Goal: Navigation & Orientation: Find specific page/section

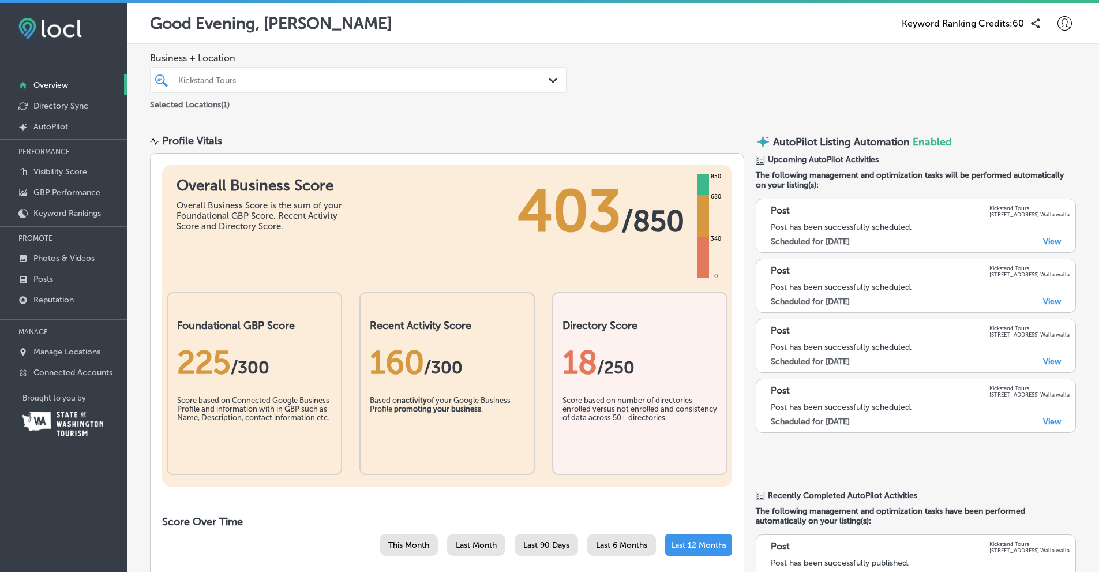
click at [48, 193] on p "GBP Performance" at bounding box center [66, 192] width 67 height 10
click at [47, 299] on p "Reputation" at bounding box center [53, 300] width 40 height 10
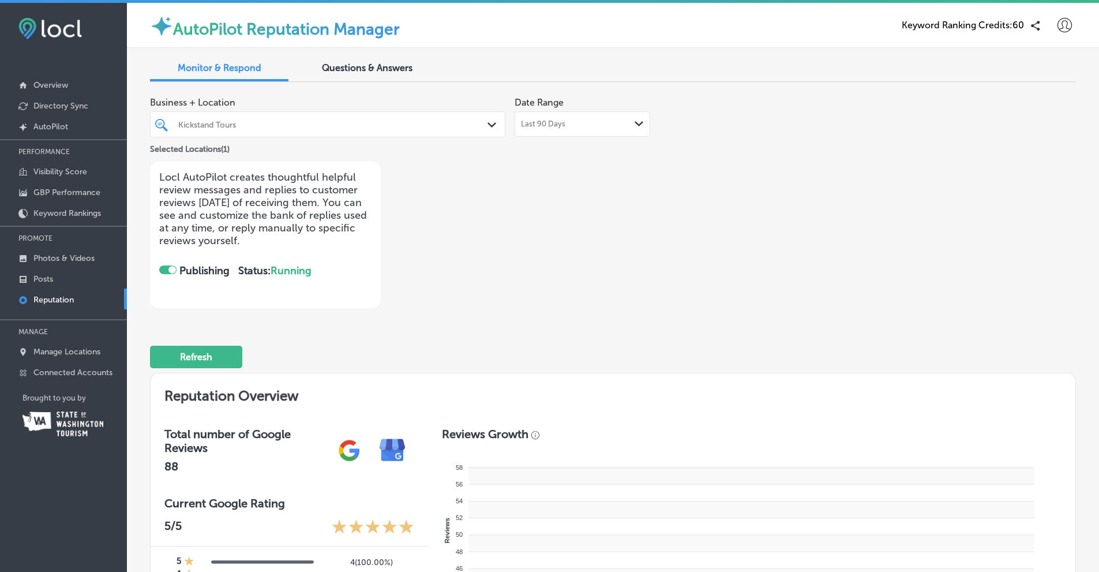
checkbox input "true"
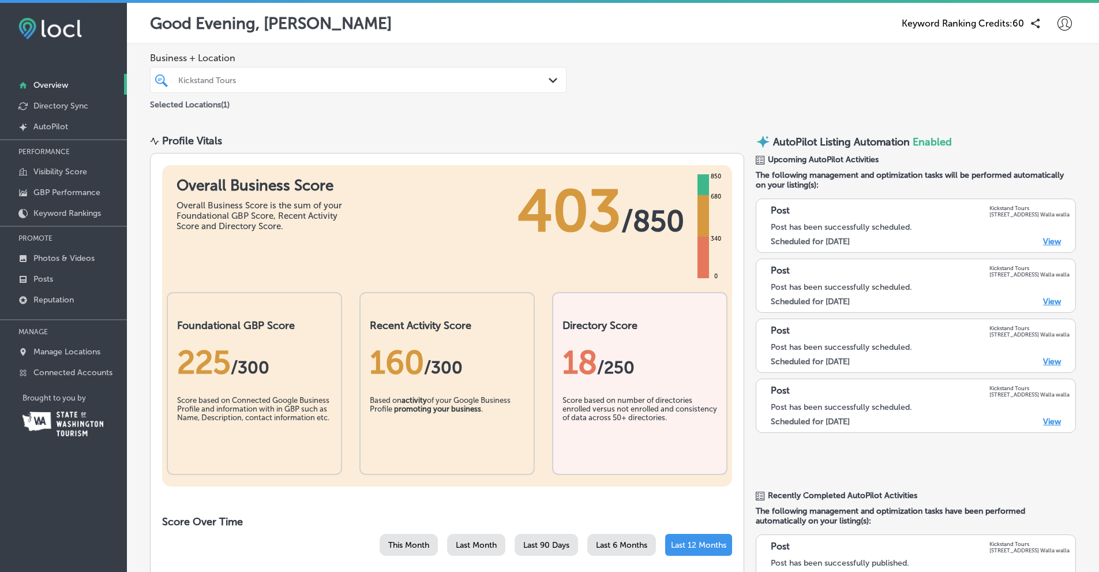
click at [48, 374] on p "Connected Accounts" at bounding box center [72, 372] width 79 height 10
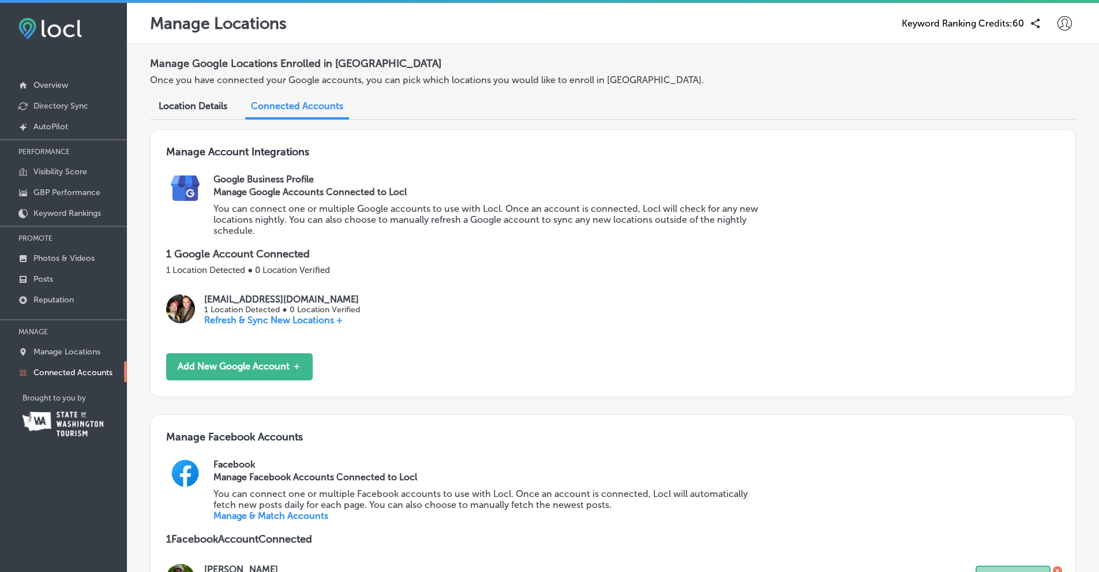
click at [226, 318] on p "Refresh & Sync New Locations +" at bounding box center [281, 319] width 155 height 11
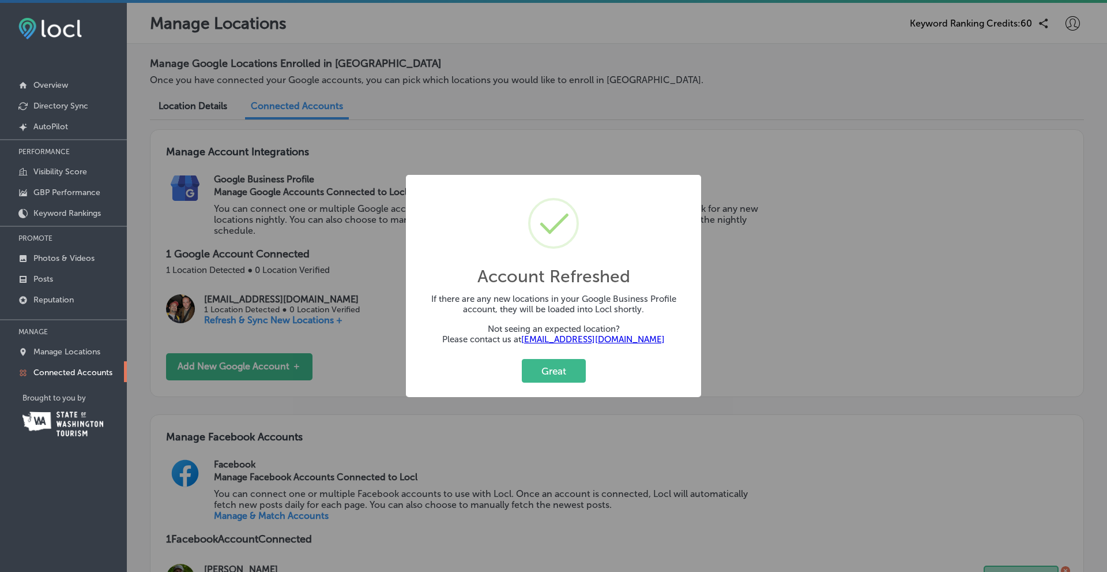
click at [545, 377] on button "Great" at bounding box center [554, 371] width 64 height 24
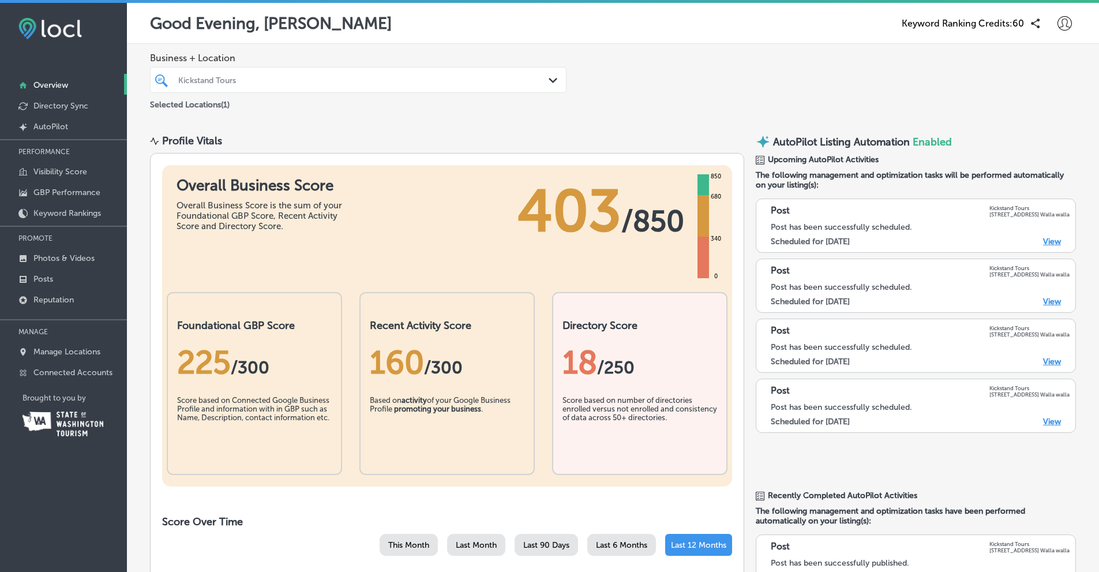
click at [45, 281] on p "Posts" at bounding box center [43, 279] width 20 height 10
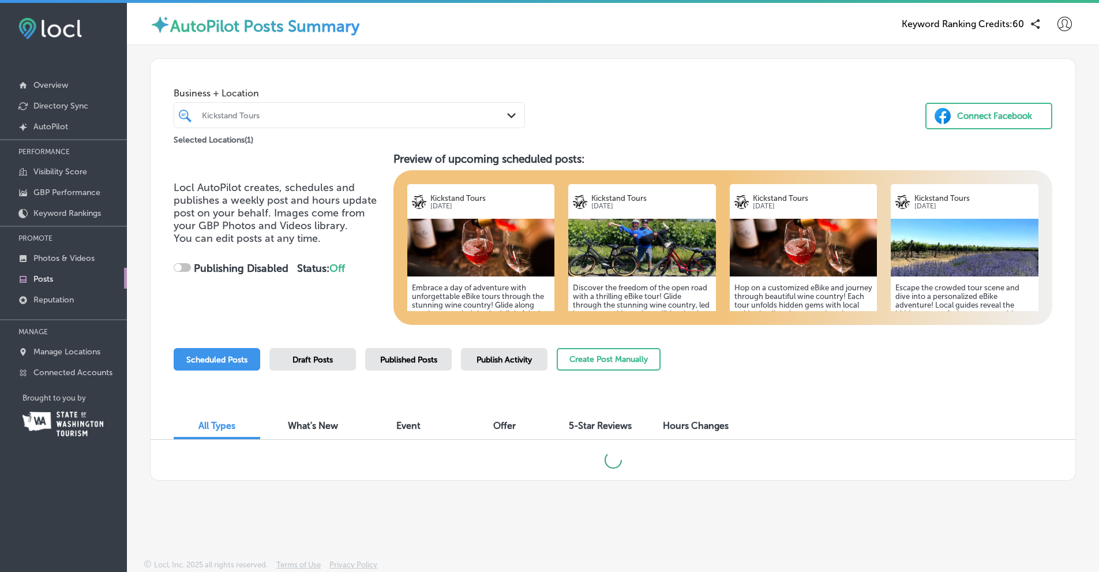
checkbox input "true"
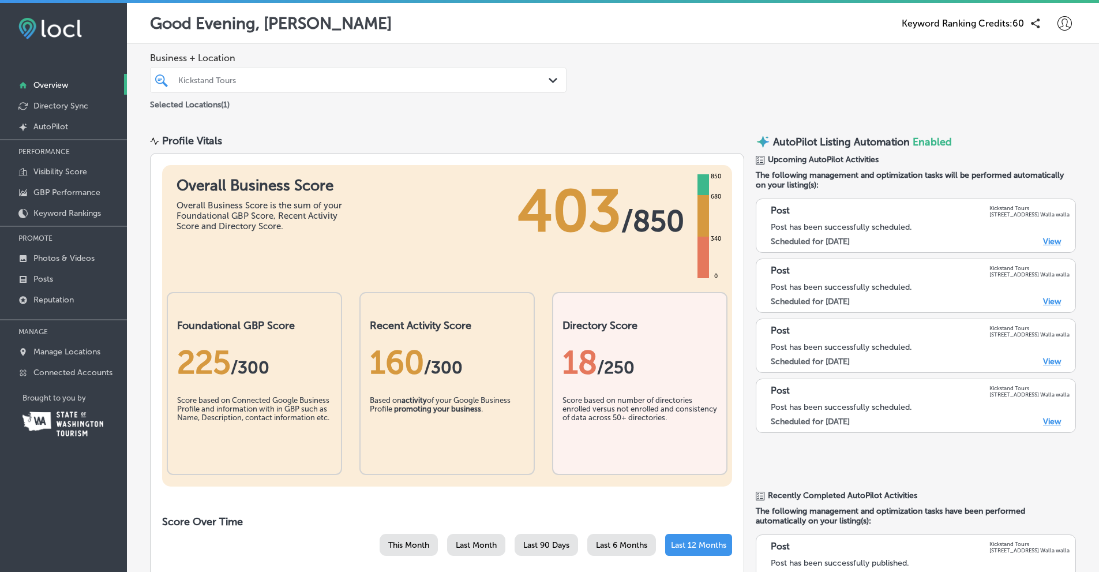
click at [1046, 243] on link "View" at bounding box center [1052, 241] width 18 height 10
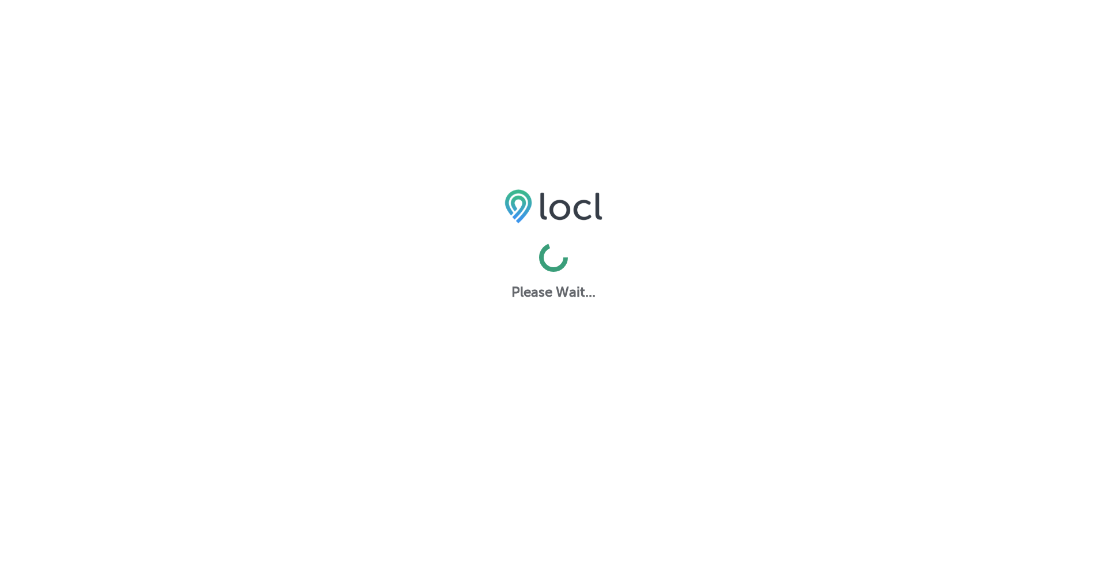
select select "US"
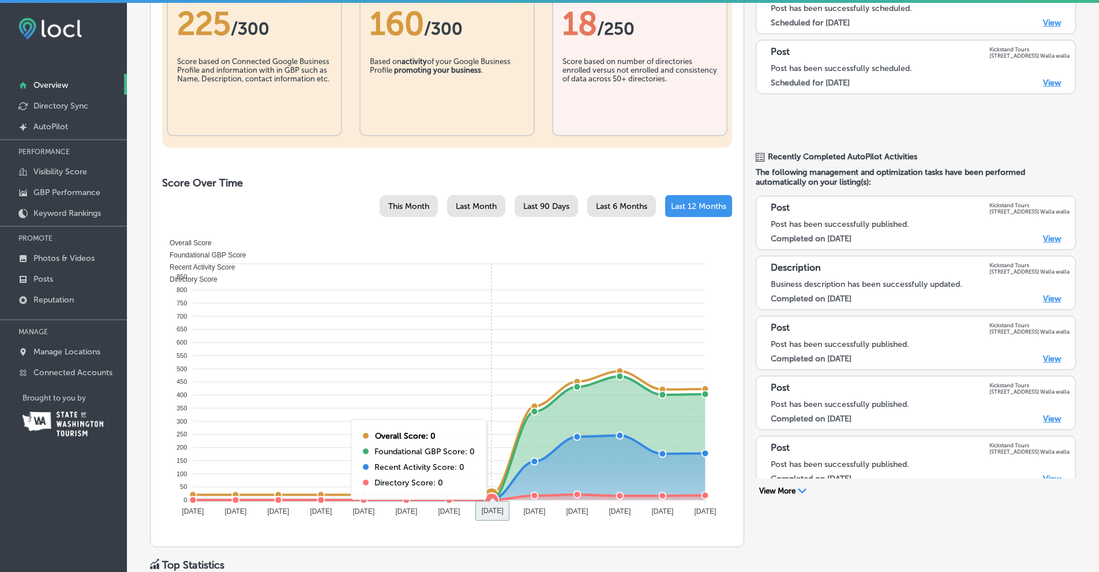
scroll to position [444, 0]
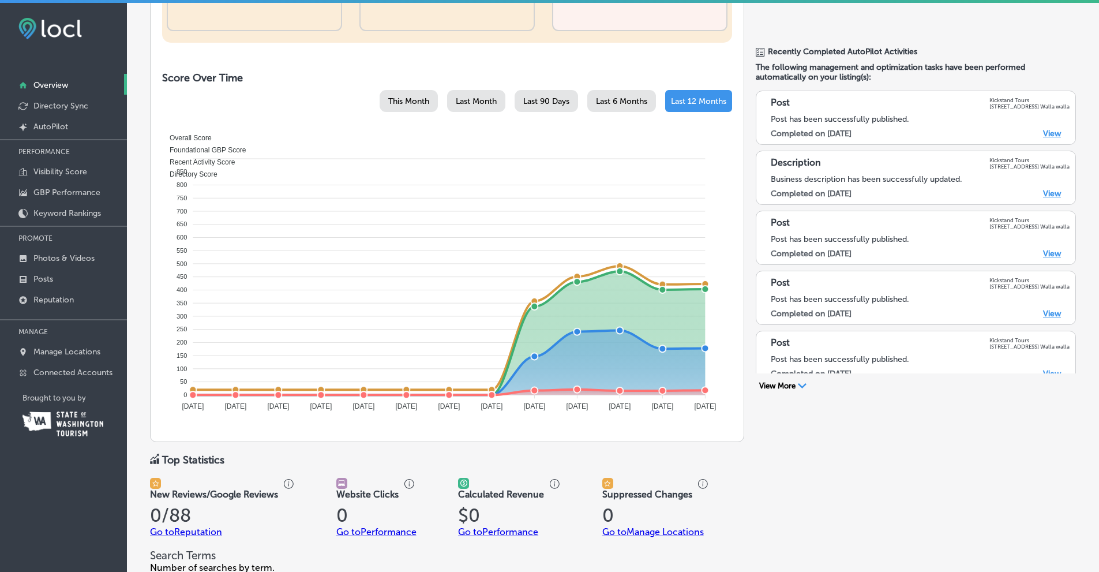
click at [798, 386] on icon "Path Created with Sketch." at bounding box center [802, 385] width 9 height 5
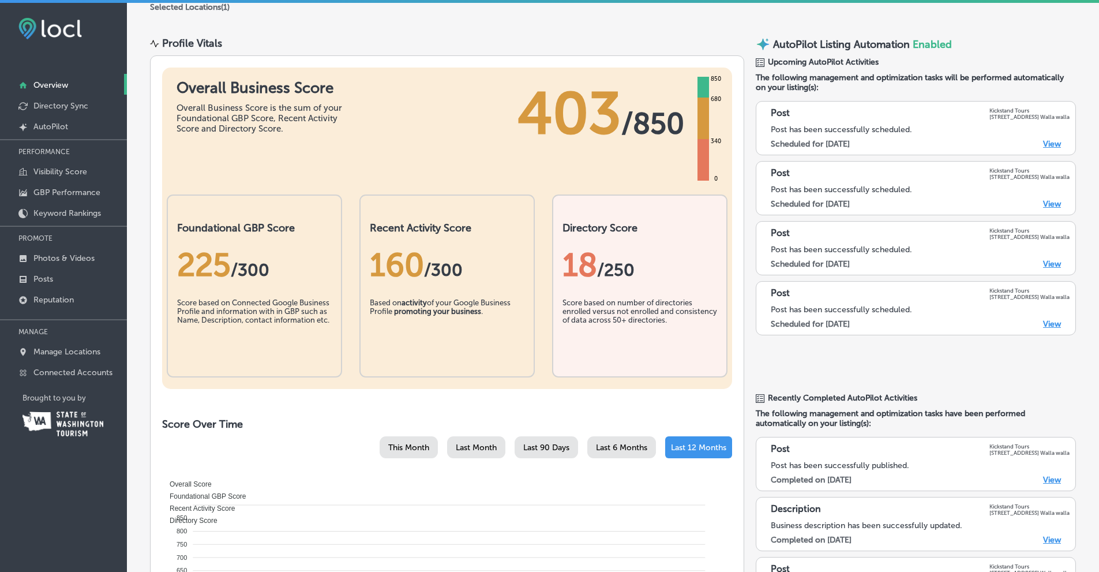
scroll to position [0, 0]
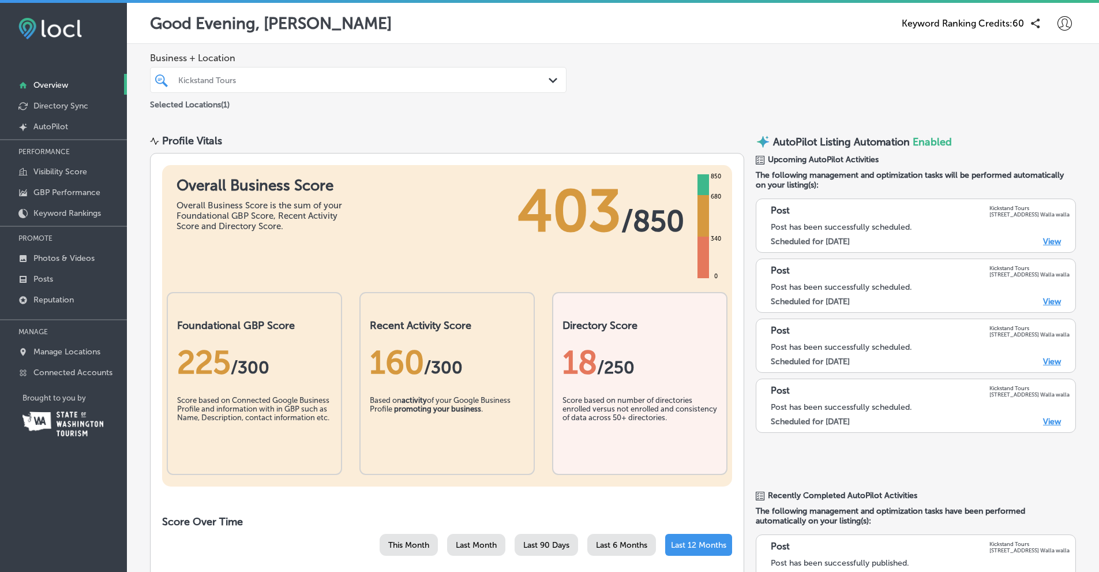
click at [44, 277] on p "Posts" at bounding box center [43, 279] width 20 height 10
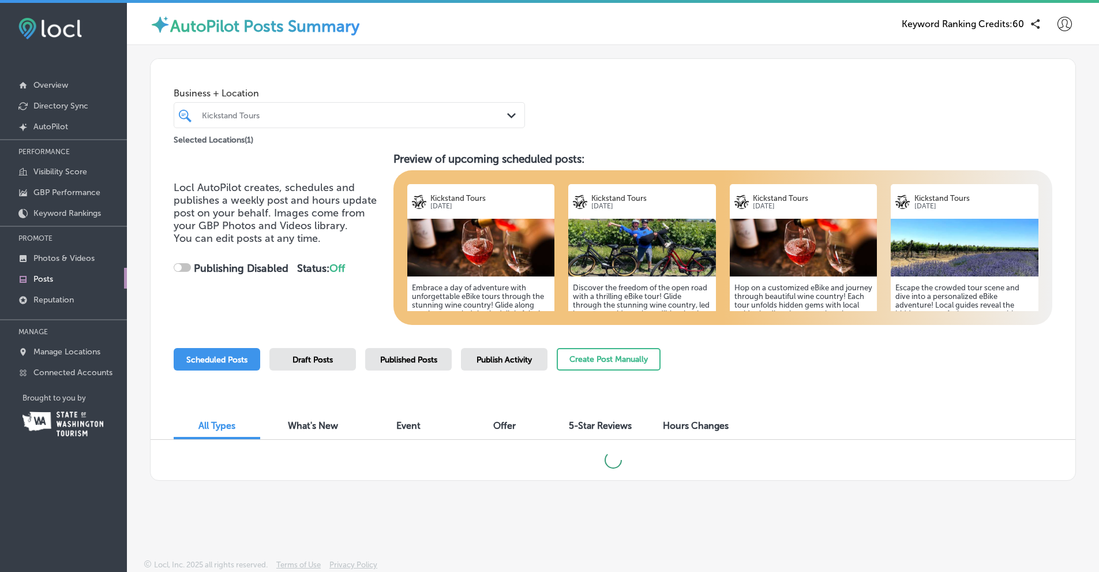
checkbox input "true"
click at [299, 363] on span "Draft Posts" at bounding box center [312, 360] width 40 height 10
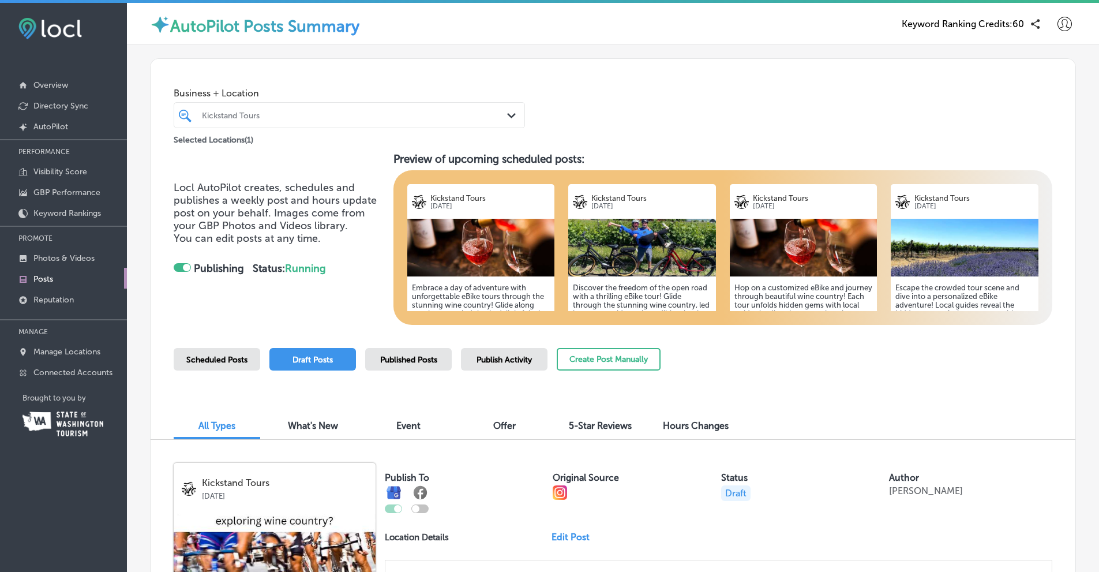
click at [615, 427] on span "5-Star Reviews" at bounding box center [600, 425] width 63 height 11
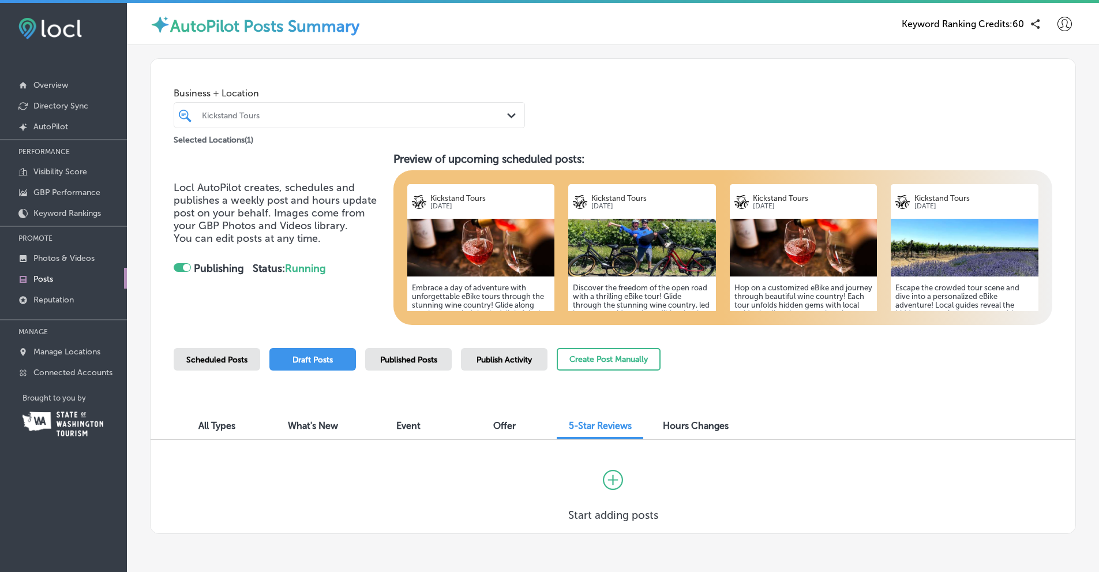
scroll to position [37, 0]
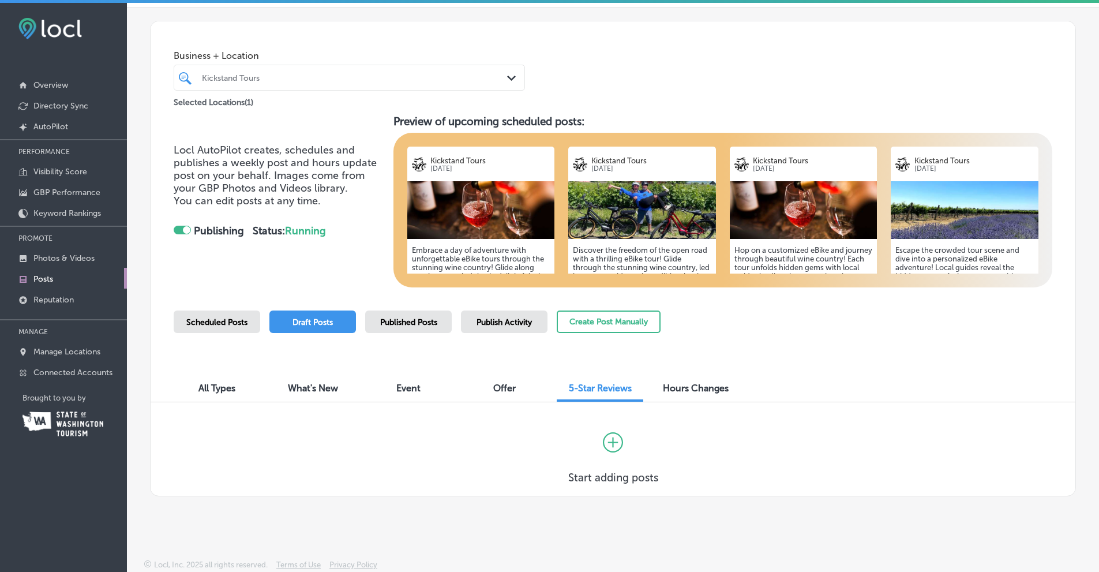
click at [682, 393] on div "Hours Changes" at bounding box center [695, 389] width 87 height 25
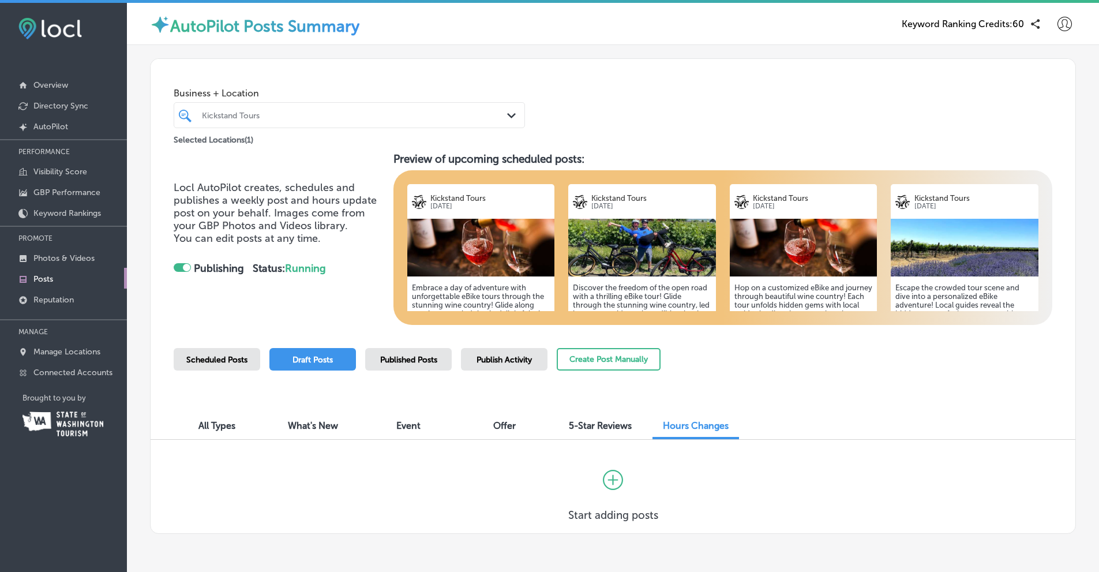
click at [494, 425] on span "Offer" at bounding box center [504, 425] width 22 height 11
click at [410, 429] on span "Event" at bounding box center [408, 425] width 24 height 11
click at [319, 427] on span "What's New" at bounding box center [313, 425] width 50 height 11
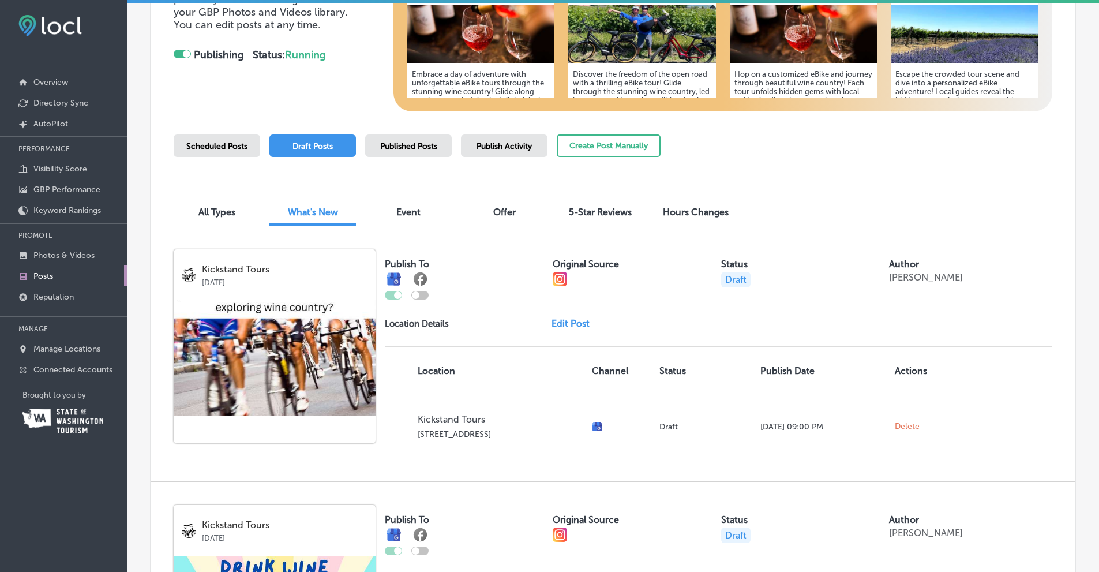
scroll to position [231, 0]
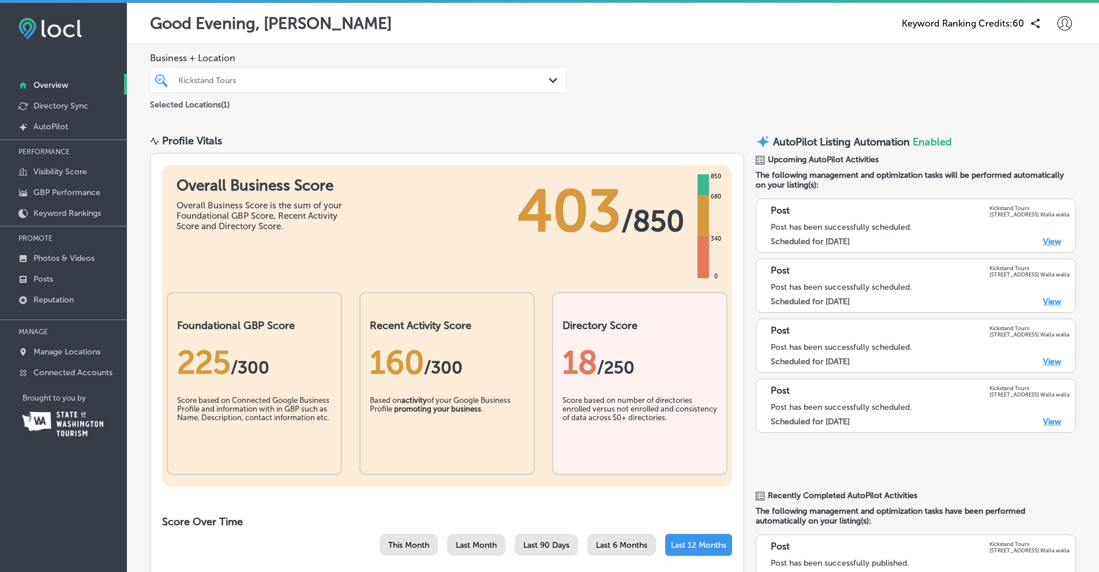
click at [44, 296] on p "Reputation" at bounding box center [53, 300] width 40 height 10
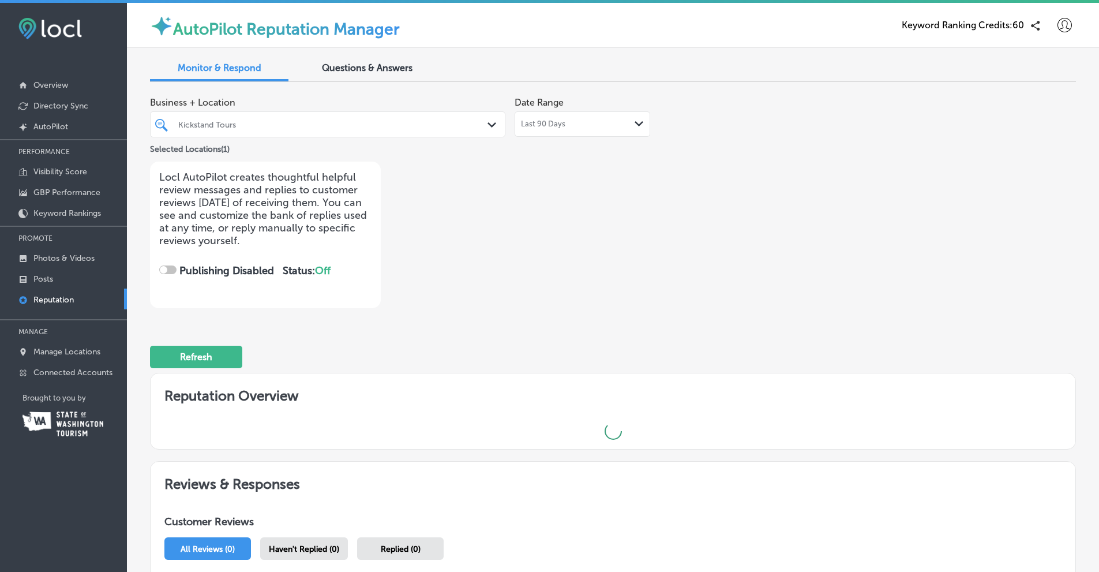
checkbox input "true"
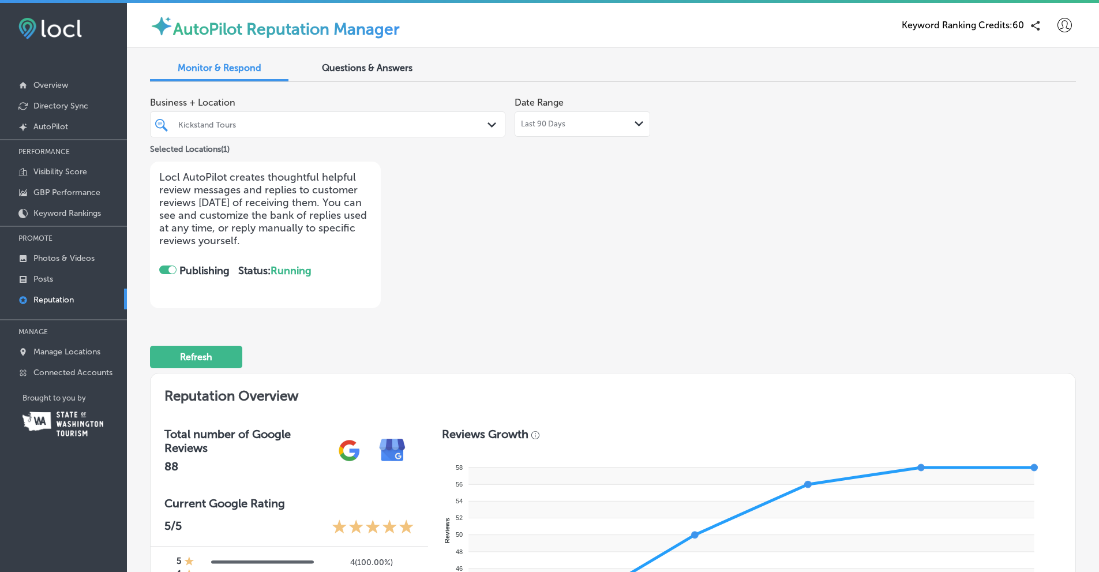
click at [209, 362] on button "Refresh" at bounding box center [196, 357] width 92 height 22
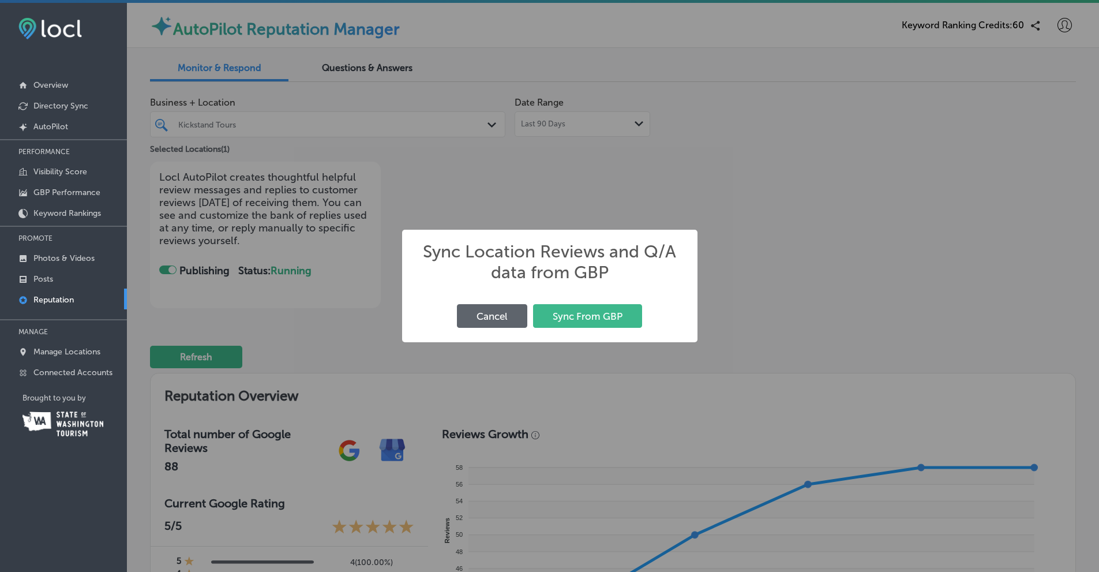
click at [570, 325] on button "Sync From GBP" at bounding box center [587, 316] width 109 height 24
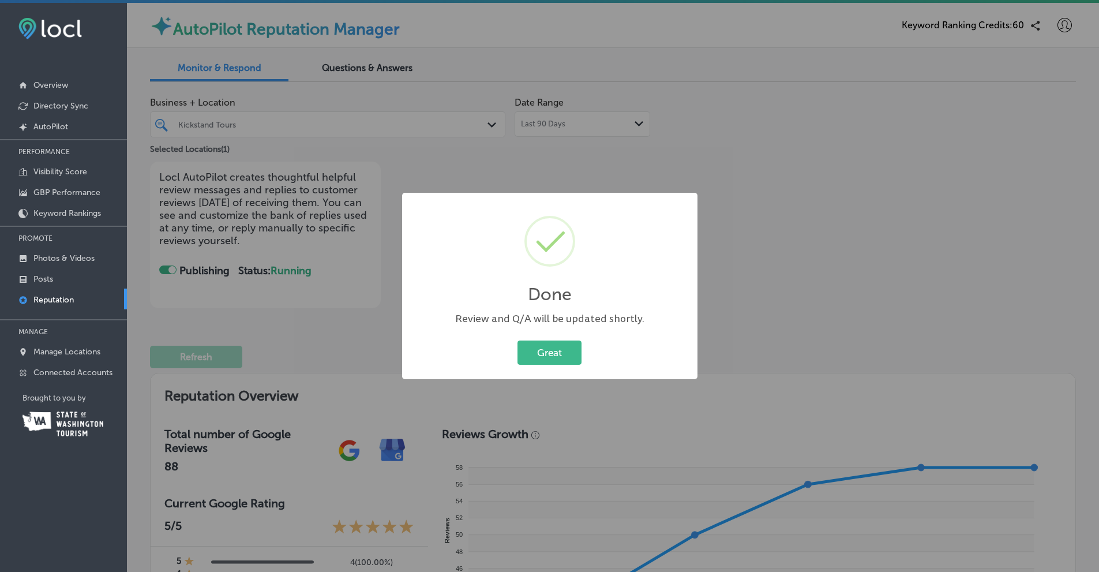
click at [545, 356] on button "Great" at bounding box center [549, 352] width 64 height 24
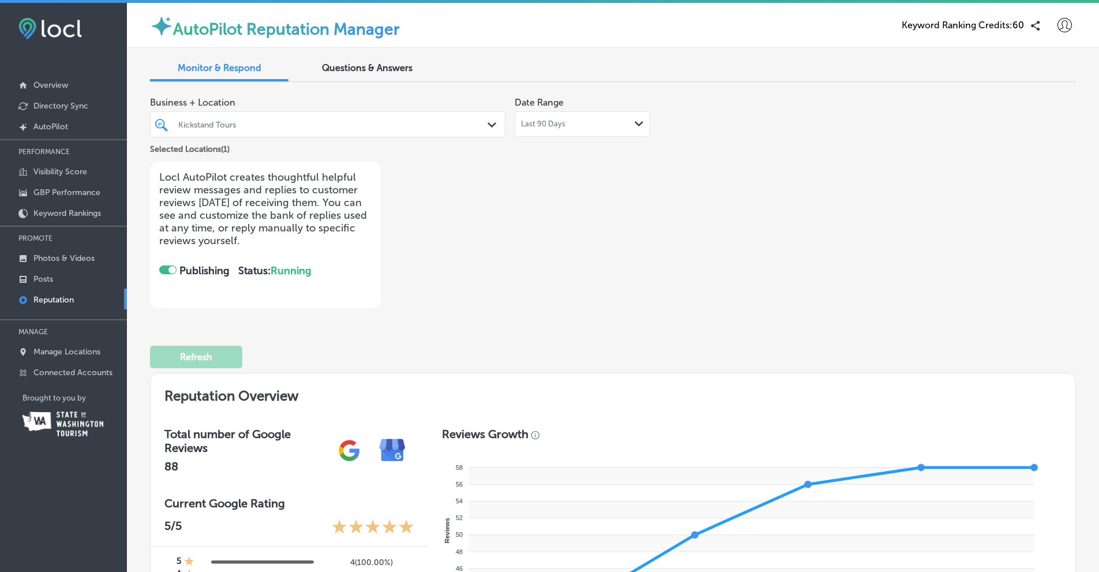
click at [609, 122] on div "Last 90 Days Path Created with Sketch." at bounding box center [582, 123] width 123 height 9
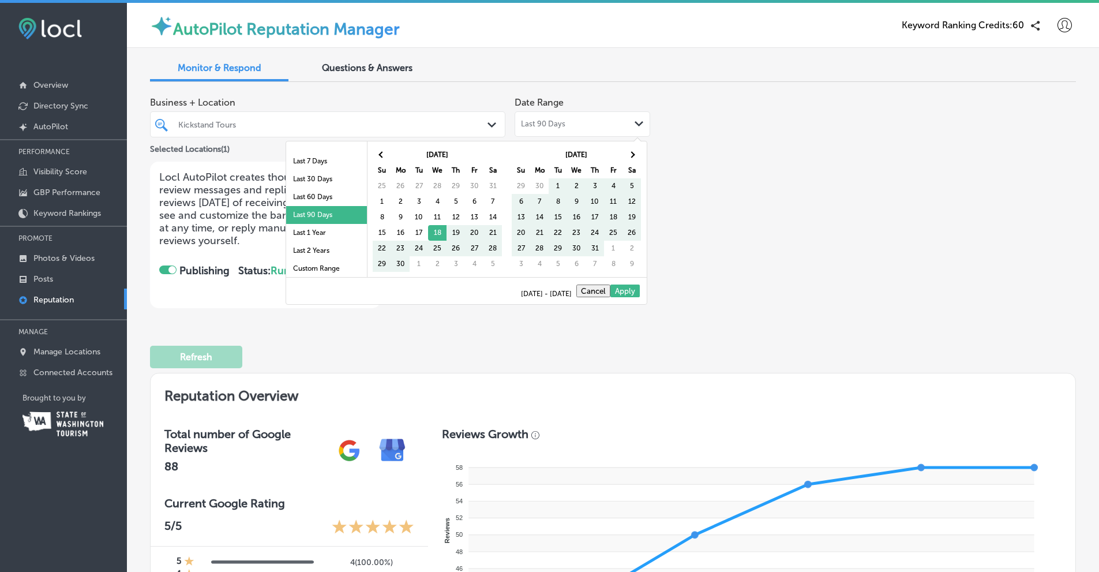
scroll to position [67, 0]
click at [319, 224] on li "Last 1 Year" at bounding box center [326, 231] width 81 height 18
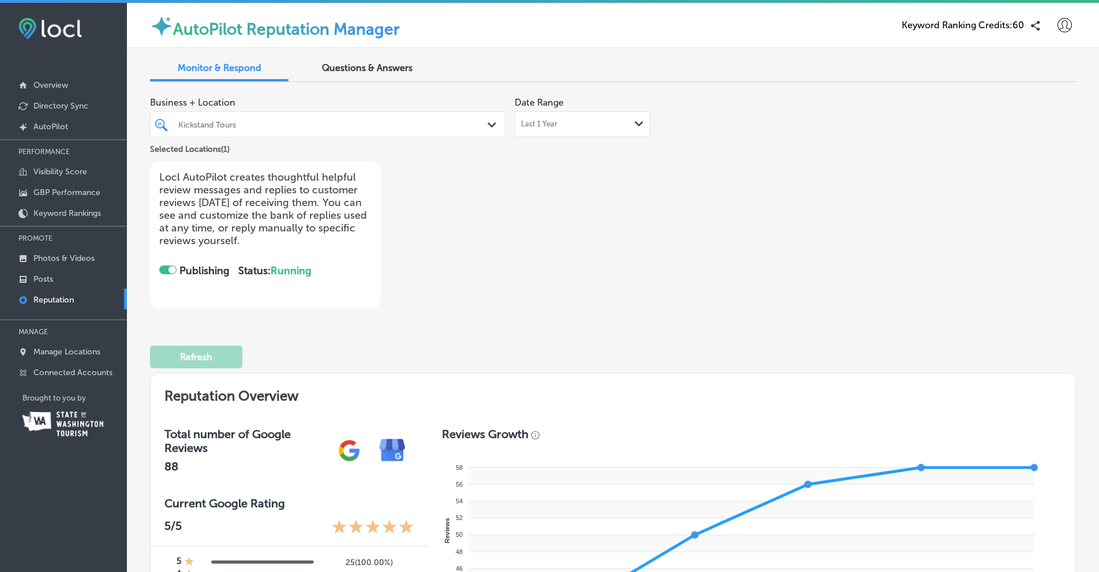
click at [532, 257] on div "Business + Location Kickstand Tours Path Created with Sketch. Selected Location…" at bounding box center [427, 199] width 555 height 217
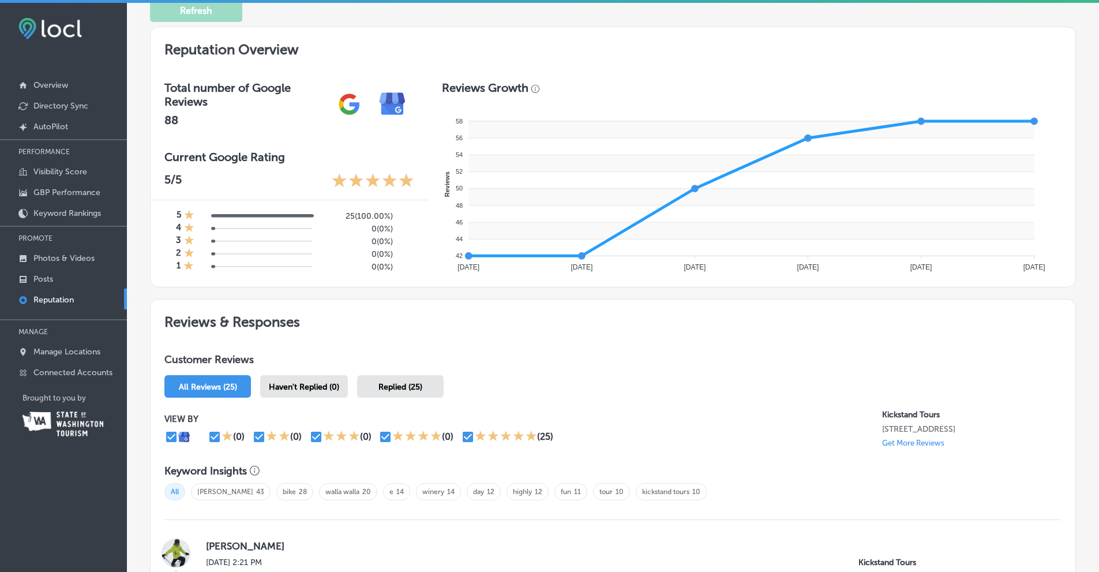
scroll to position [461, 0]
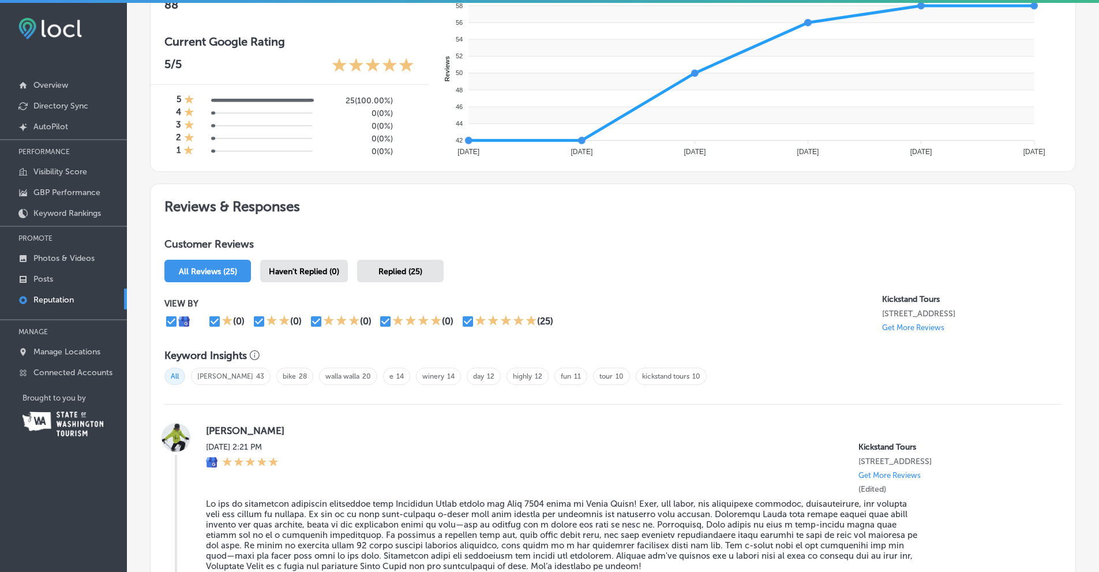
click at [322, 273] on span "Haven't Replied (0)" at bounding box center [304, 271] width 70 height 10
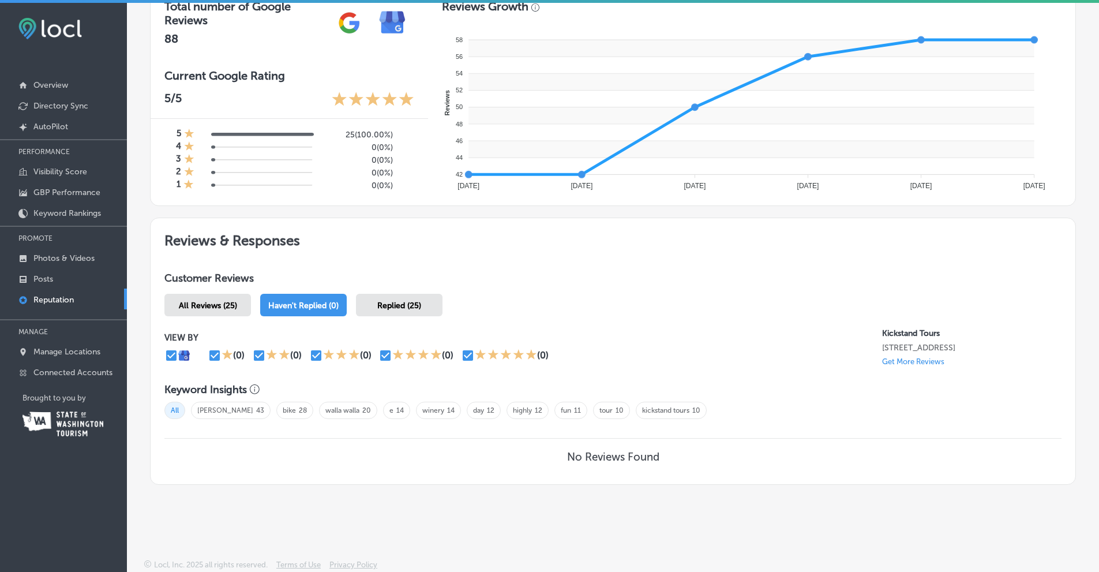
click at [529, 272] on h1 "Customer Reviews" at bounding box center [612, 280] width 897 height 17
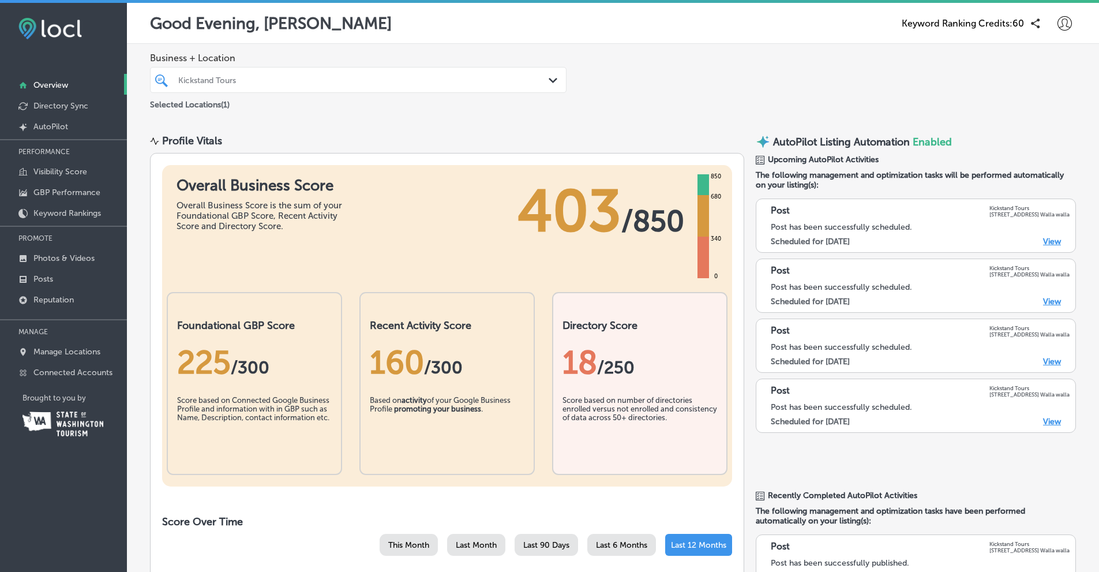
click at [52, 168] on p "Visibility Score" at bounding box center [60, 172] width 54 height 10
